Goal: Task Accomplishment & Management: Manage account settings

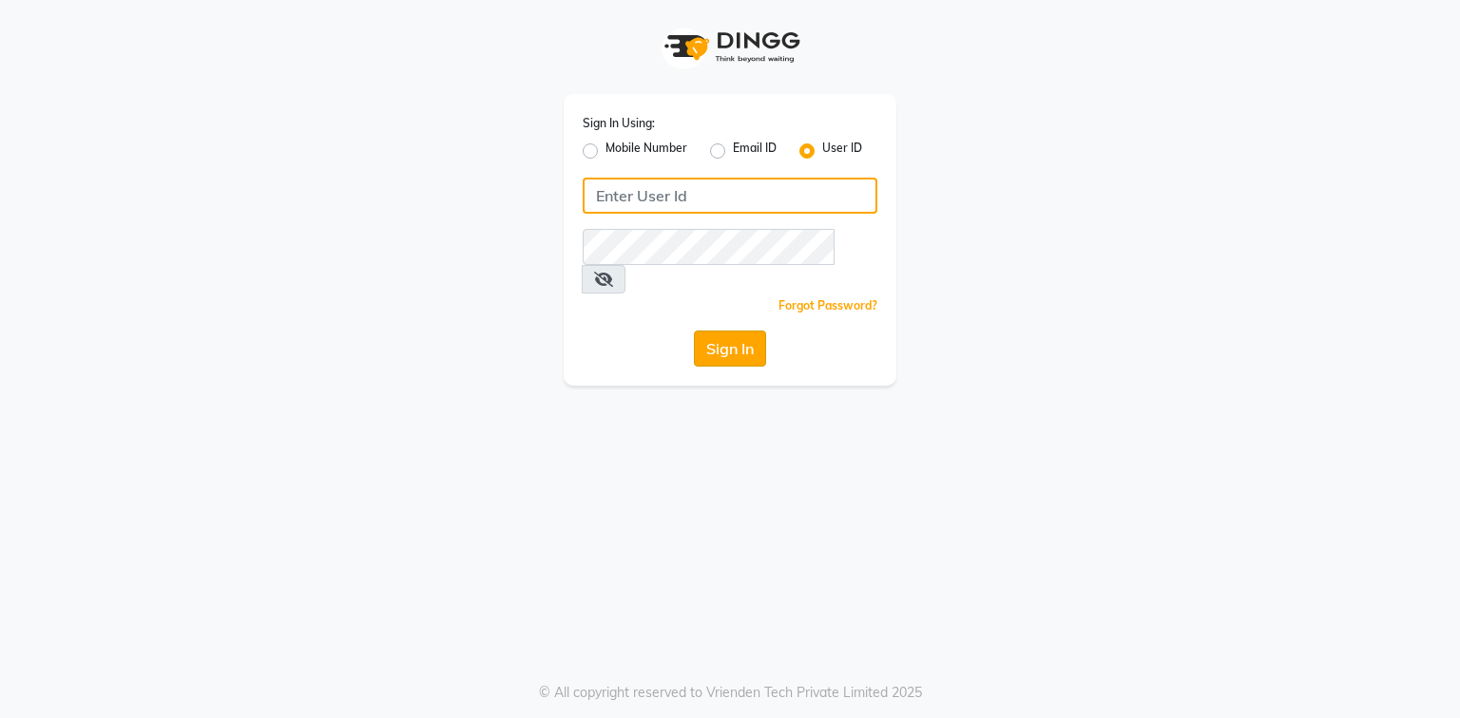
type input "phd123"
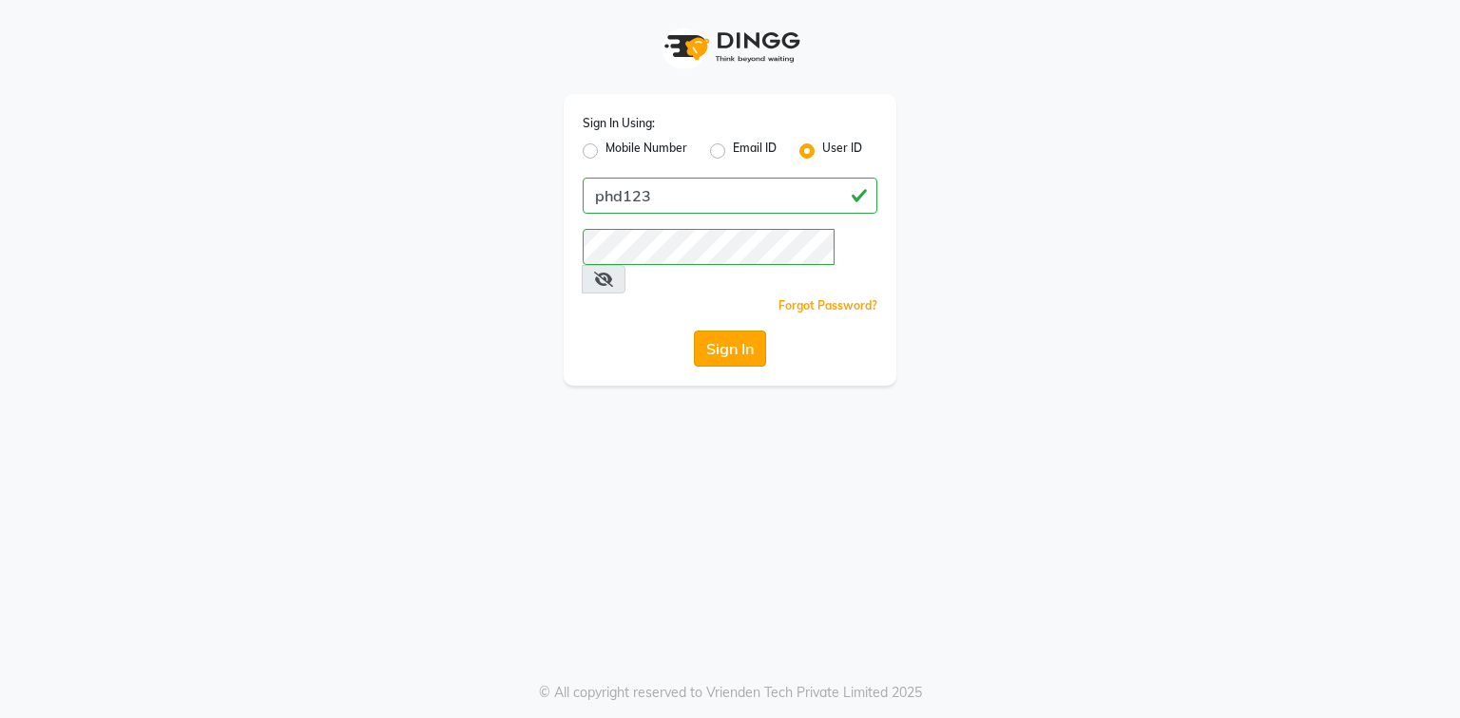
click at [726, 331] on button "Sign In" at bounding box center [730, 349] width 72 height 36
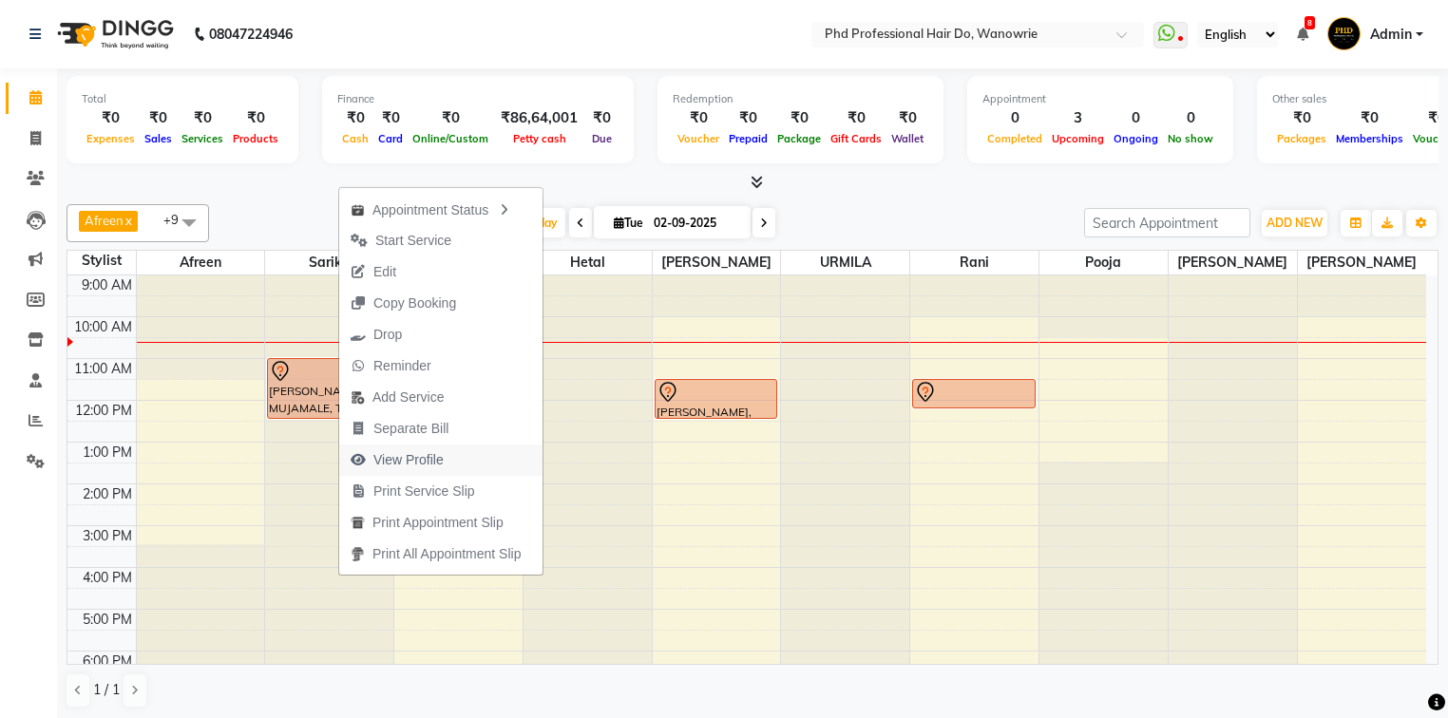
click at [395, 464] on span "View Profile" at bounding box center [408, 460] width 70 height 20
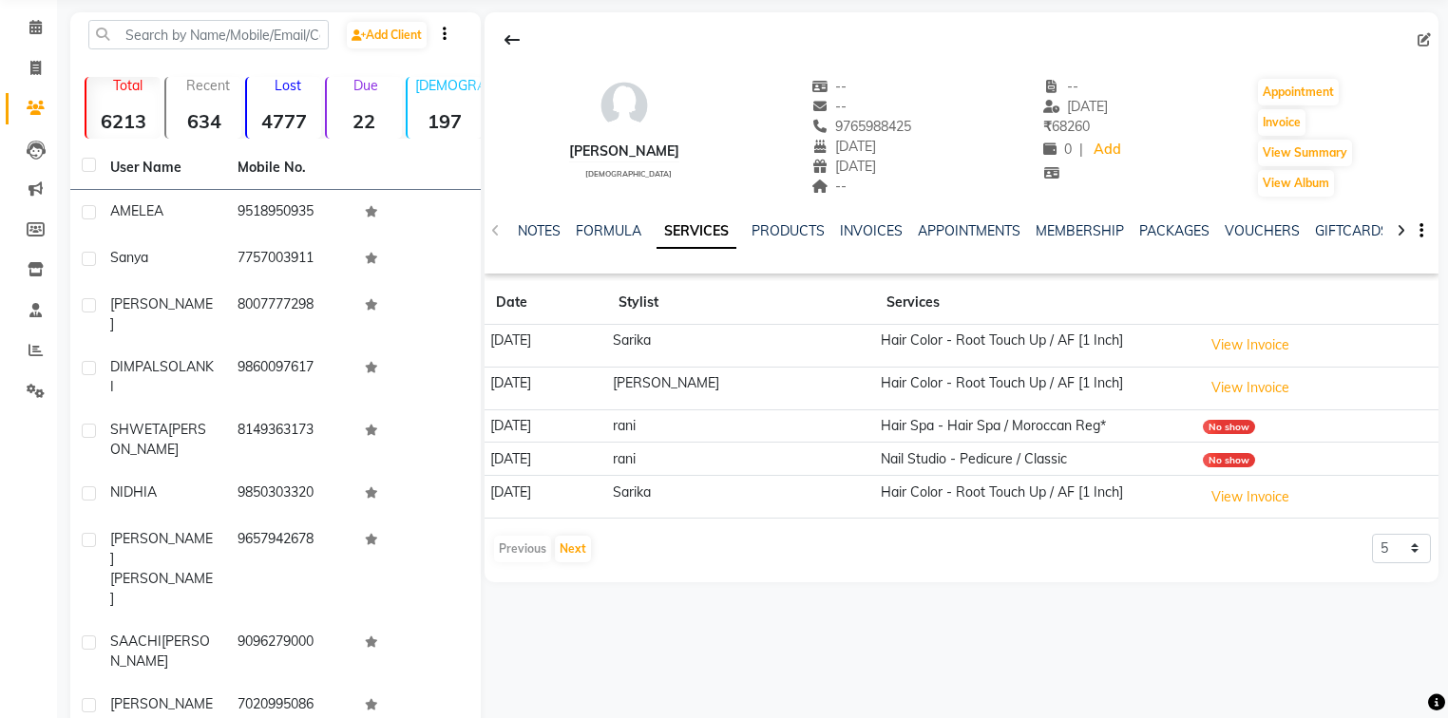
scroll to position [152, 0]
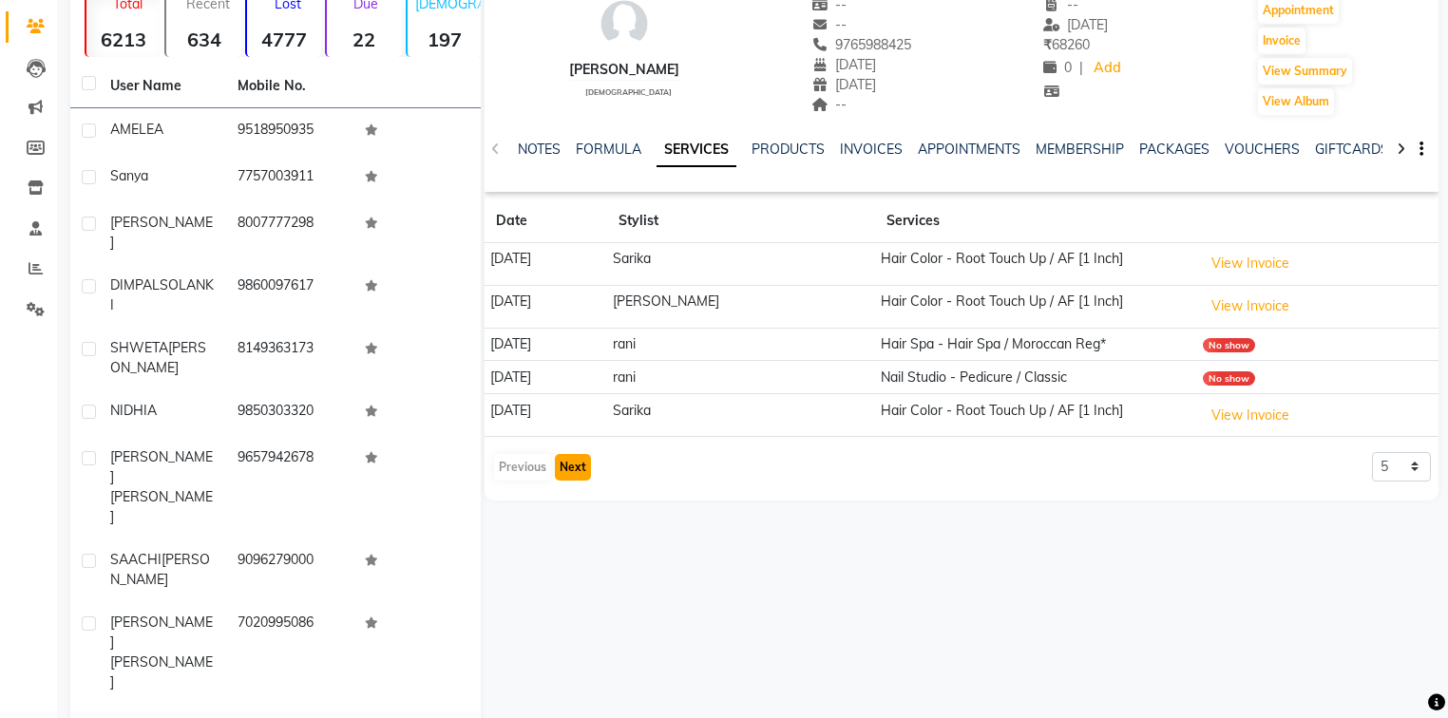
click at [578, 464] on button "Next" at bounding box center [573, 467] width 36 height 27
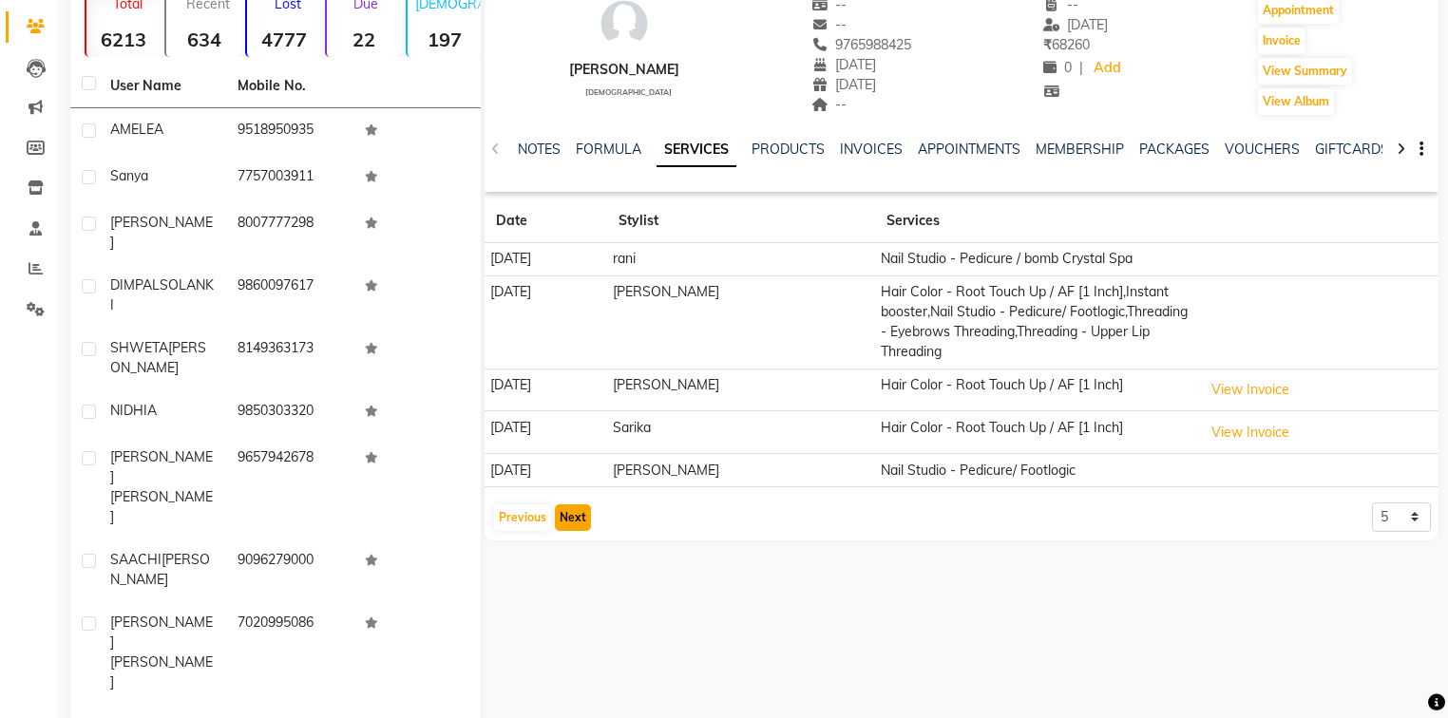
click at [570, 513] on button "Next" at bounding box center [573, 518] width 36 height 27
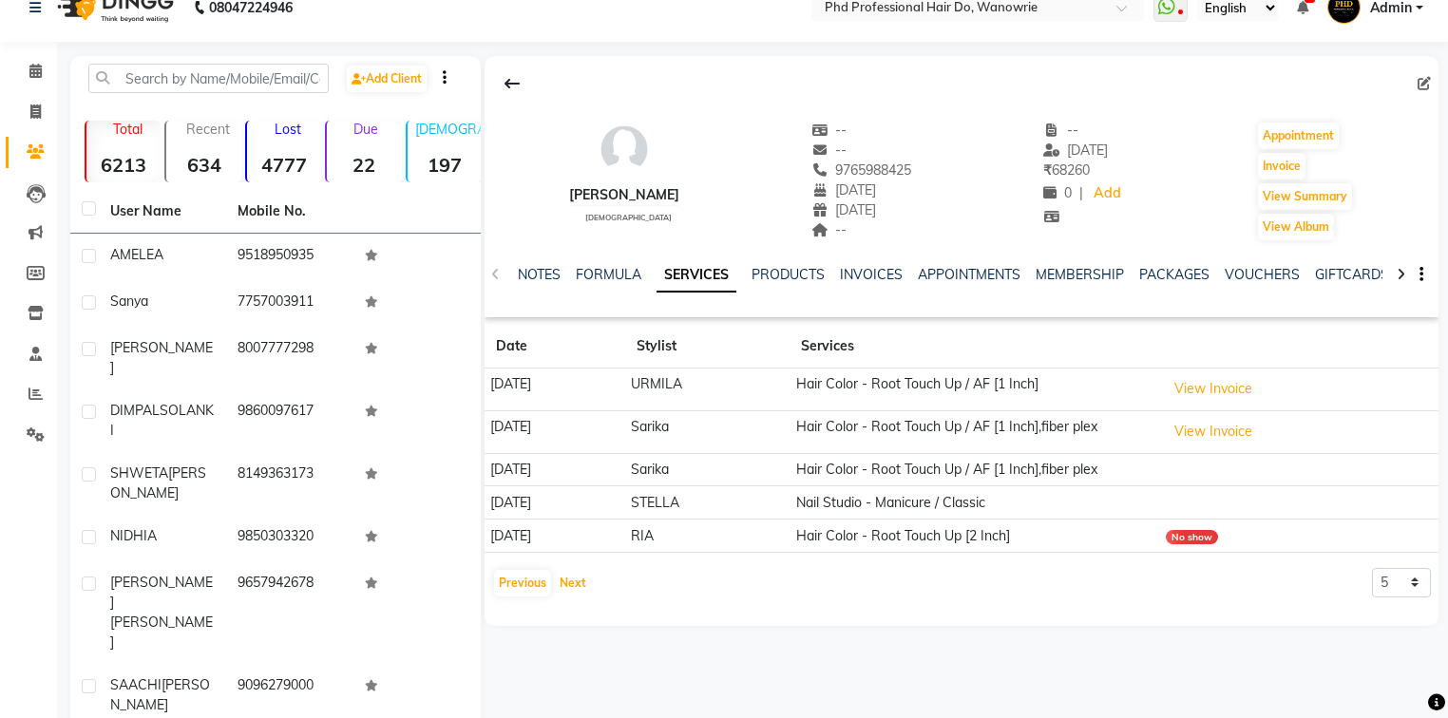
scroll to position [0, 0]
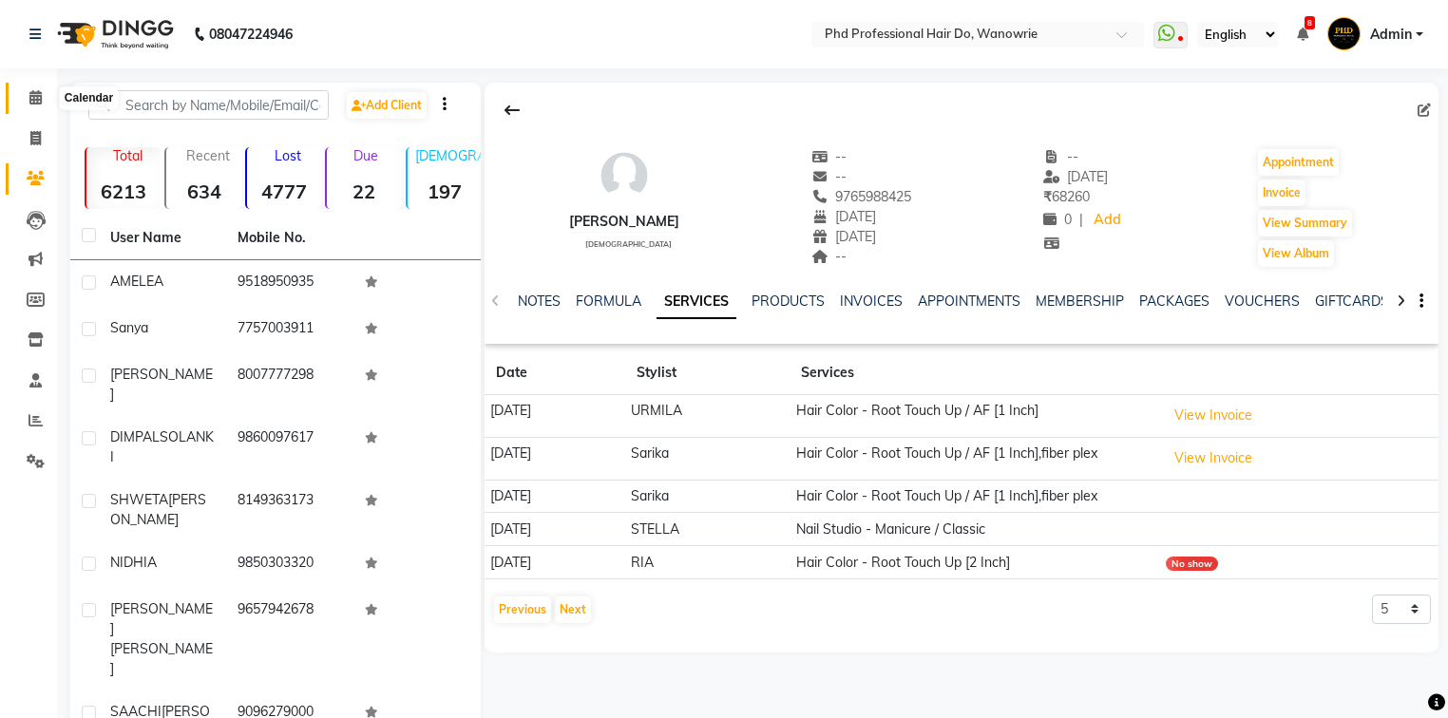
click at [30, 95] on icon at bounding box center [35, 97] width 12 height 14
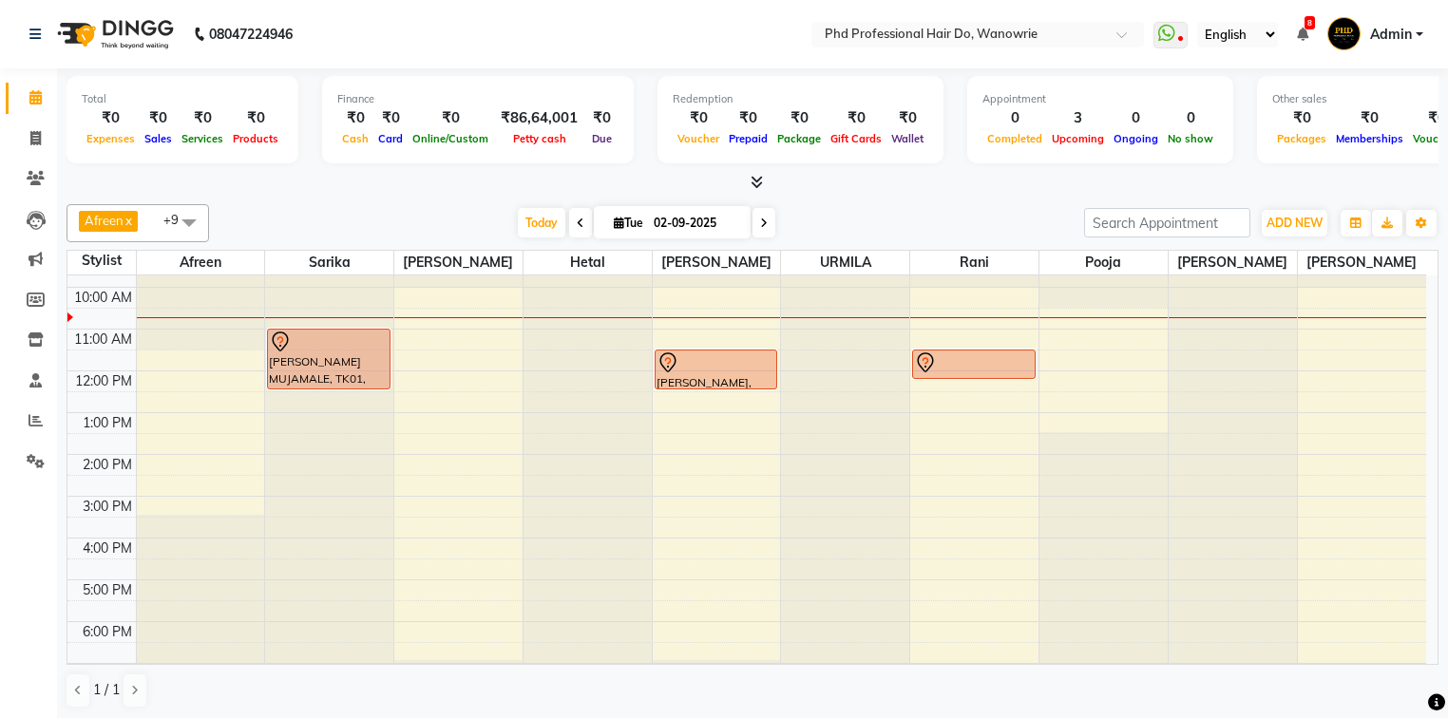
scroll to position [76, 0]
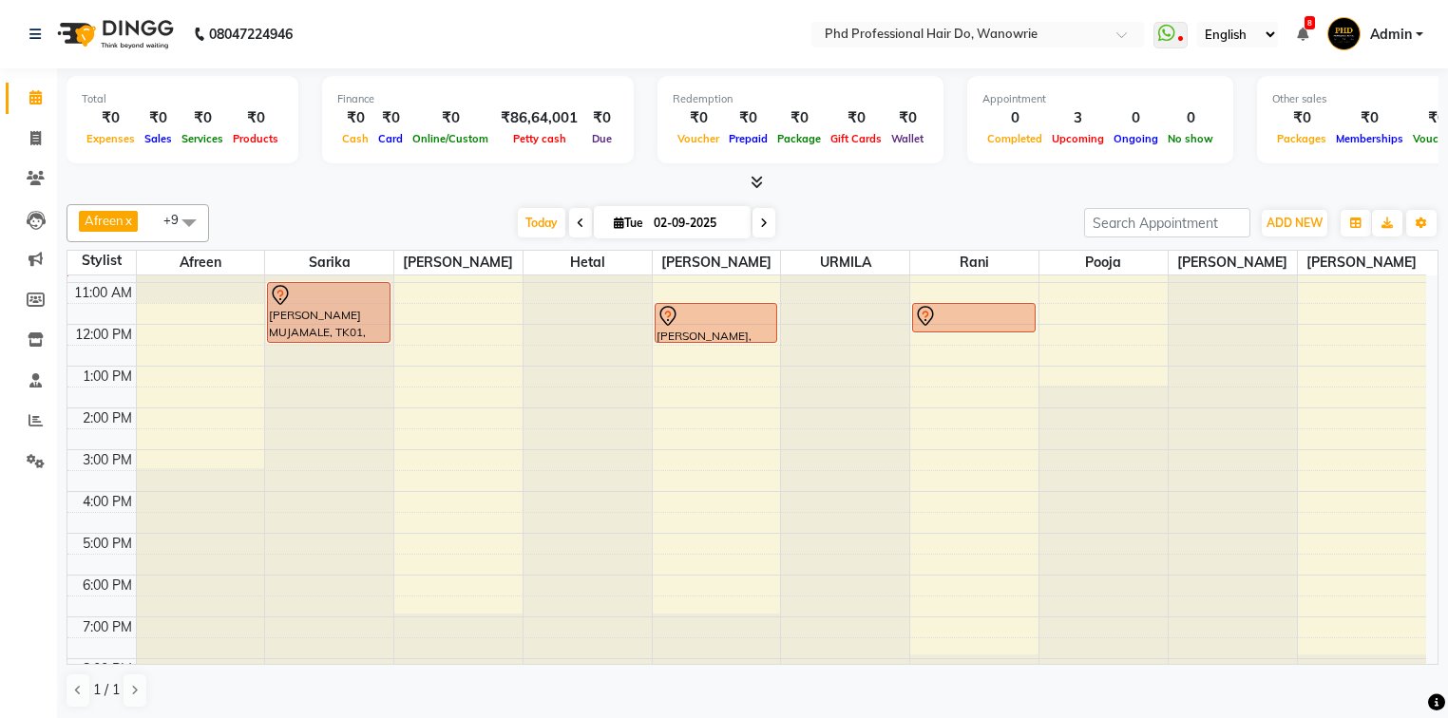
click at [378, 227] on div "[DATE] [DATE]" at bounding box center [647, 223] width 856 height 29
